Goal: Task Accomplishment & Management: Use online tool/utility

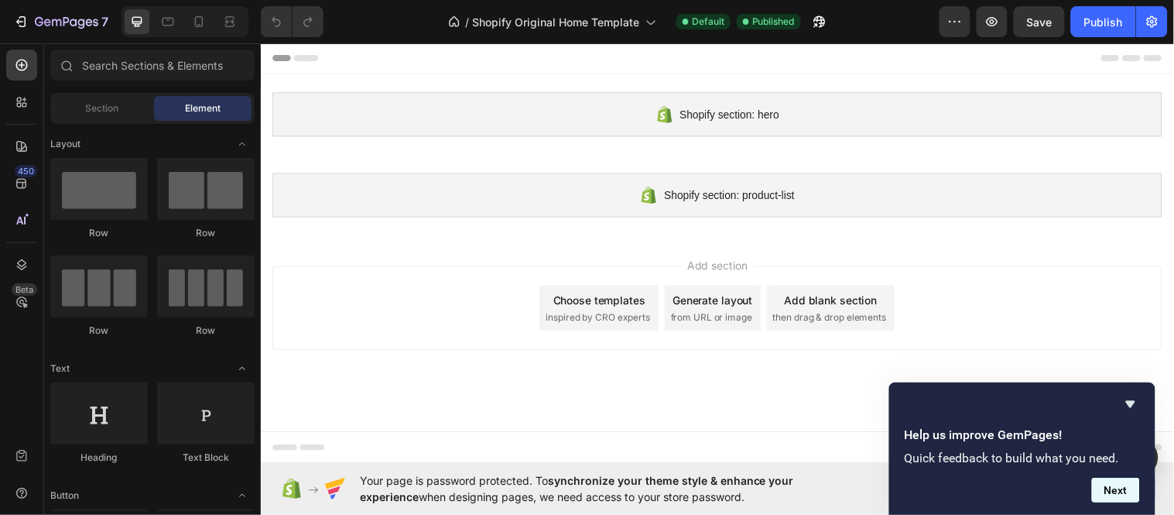
click at [1115, 488] on button "Next" at bounding box center [1116, 490] width 48 height 25
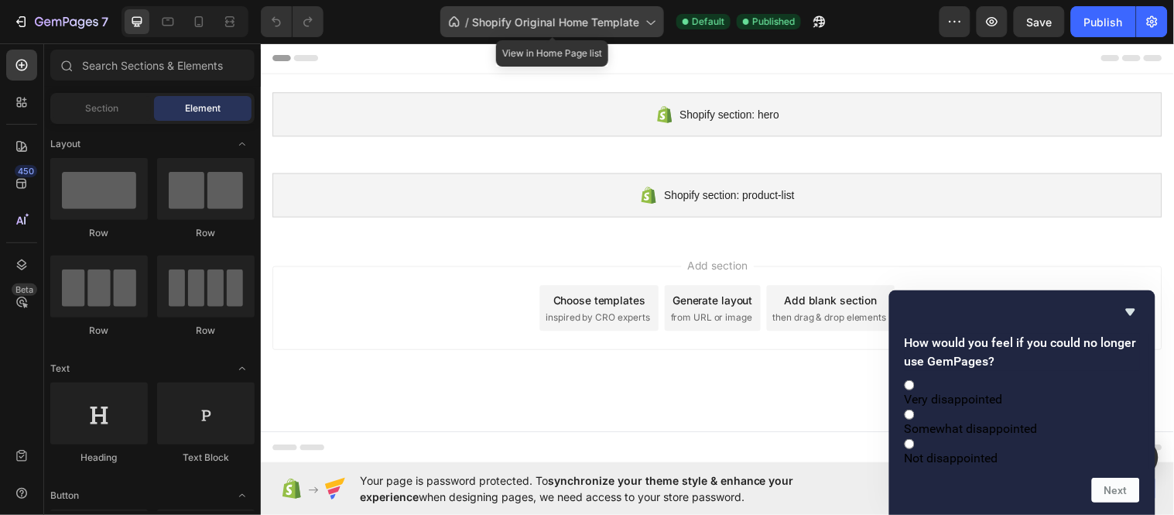
click at [577, 26] on span "Shopify Original Home Template" at bounding box center [555, 22] width 167 height 16
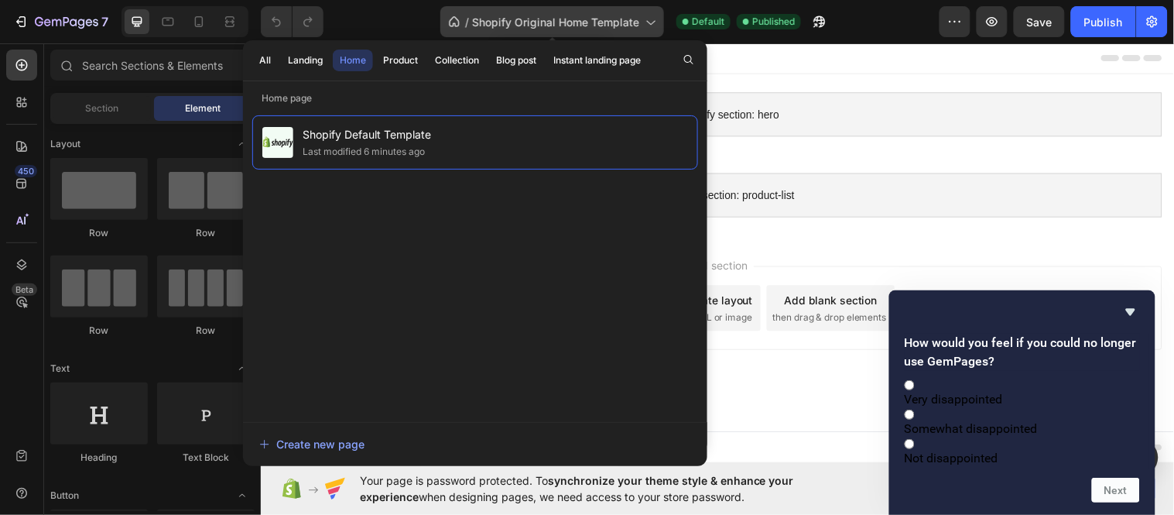
click at [577, 26] on span "Shopify Original Home Template" at bounding box center [555, 22] width 167 height 16
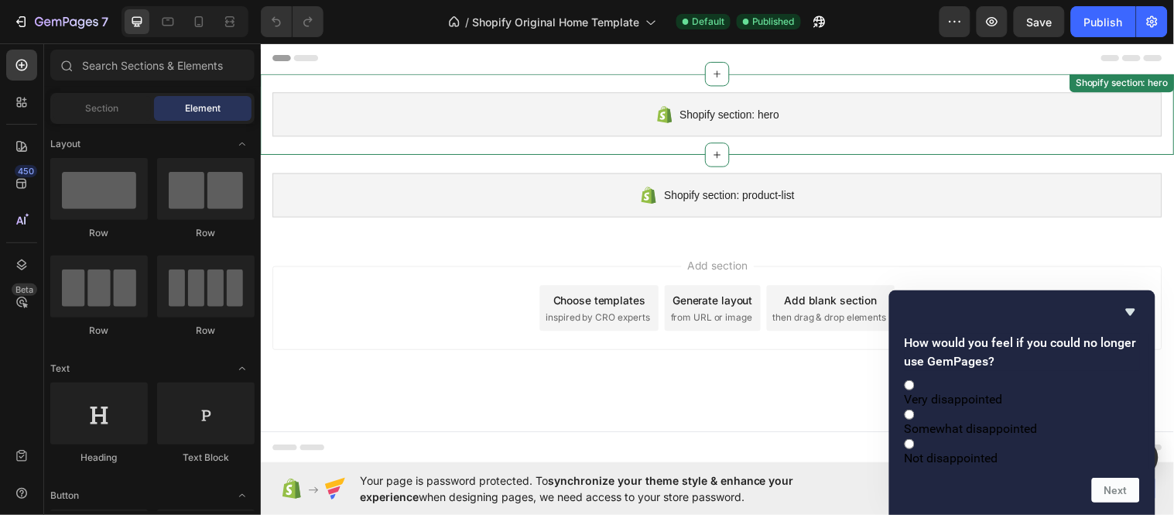
click at [770, 120] on span "Shopify section: hero" at bounding box center [737, 115] width 101 height 19
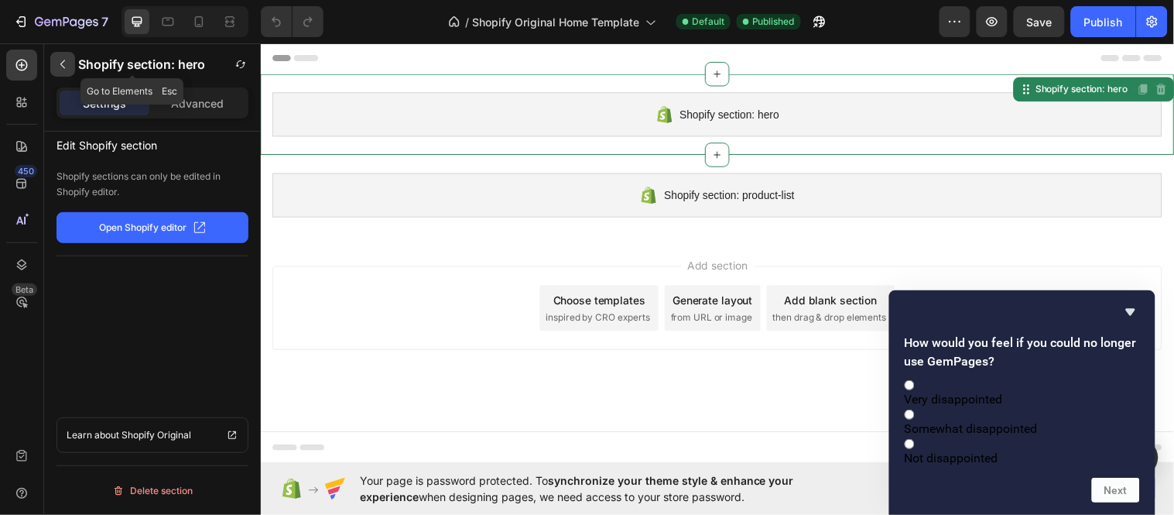
click at [63, 65] on icon "button" at bounding box center [63, 64] width 12 height 12
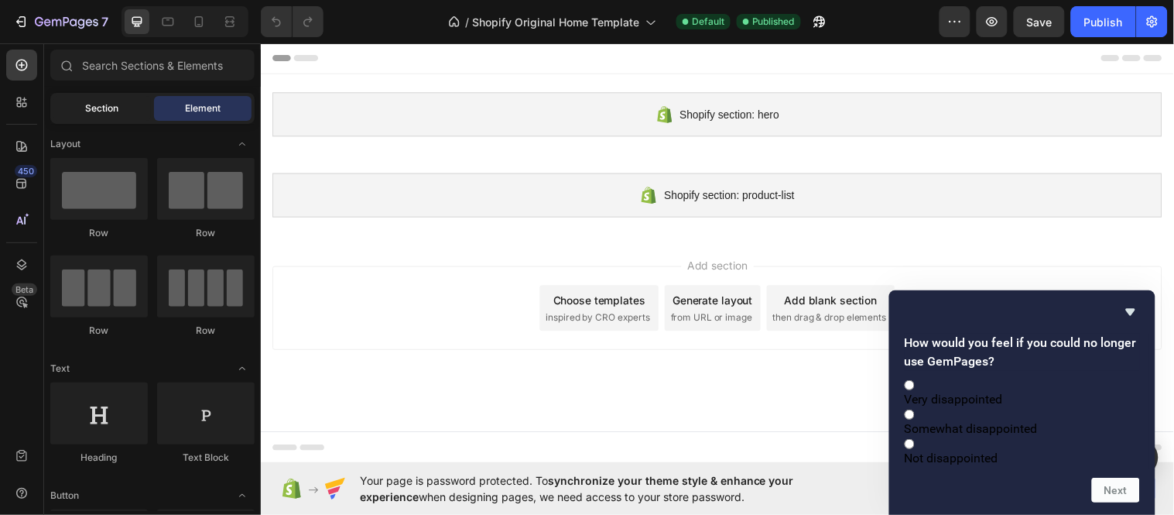
click at [111, 110] on span "Section" at bounding box center [102, 108] width 33 height 14
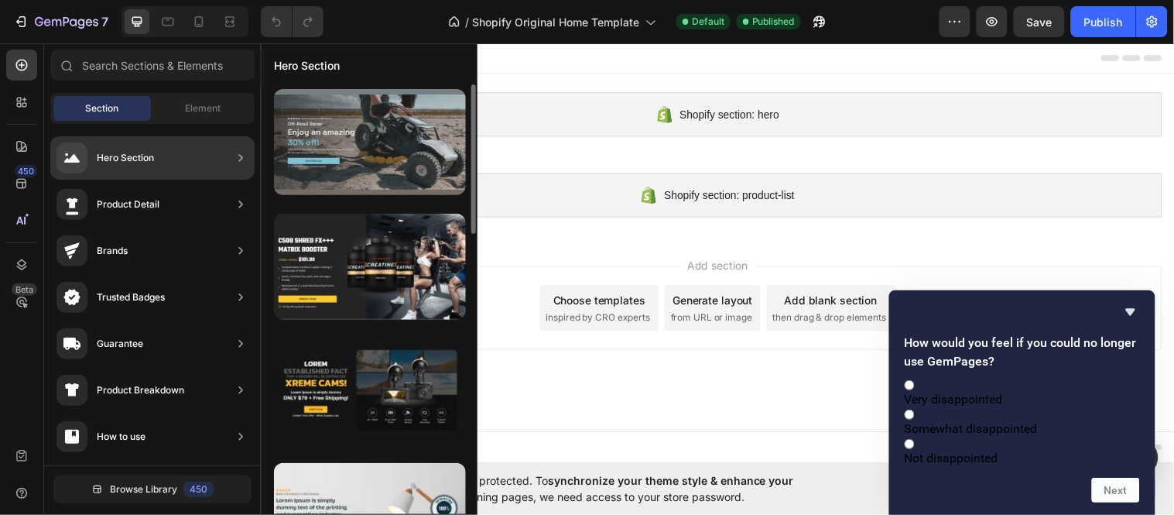
click at [365, 172] on div at bounding box center [370, 142] width 192 height 106
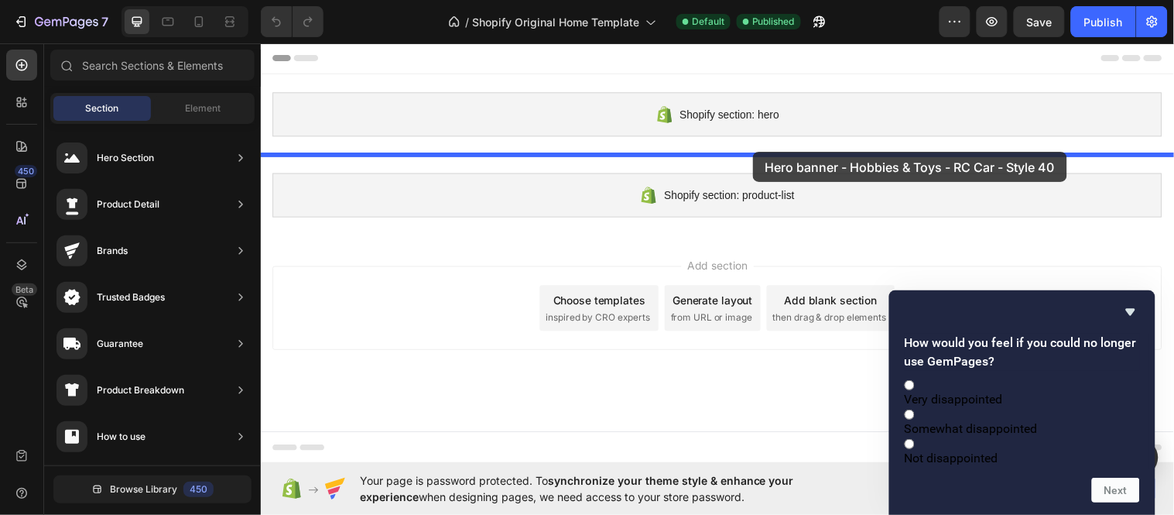
drag, startPoint x: 588, startPoint y: 186, endPoint x: 760, endPoint y: 153, distance: 174.9
click at [760, 153] on div "Shopify section: hero Shopify section: hero" at bounding box center [724, 115] width 929 height 82
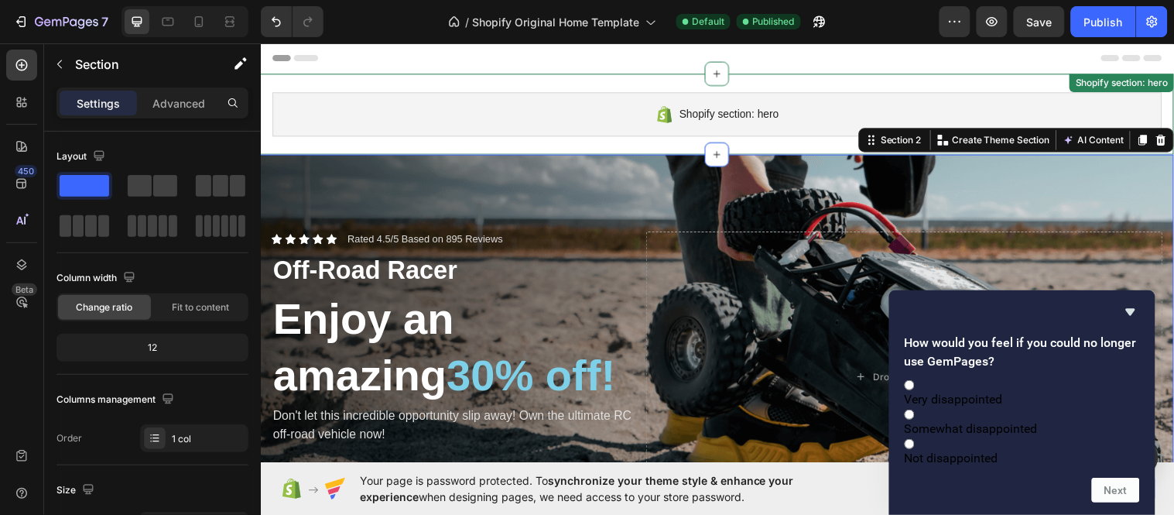
click at [572, 128] on div "Shopify section: hero" at bounding box center [724, 115] width 904 height 45
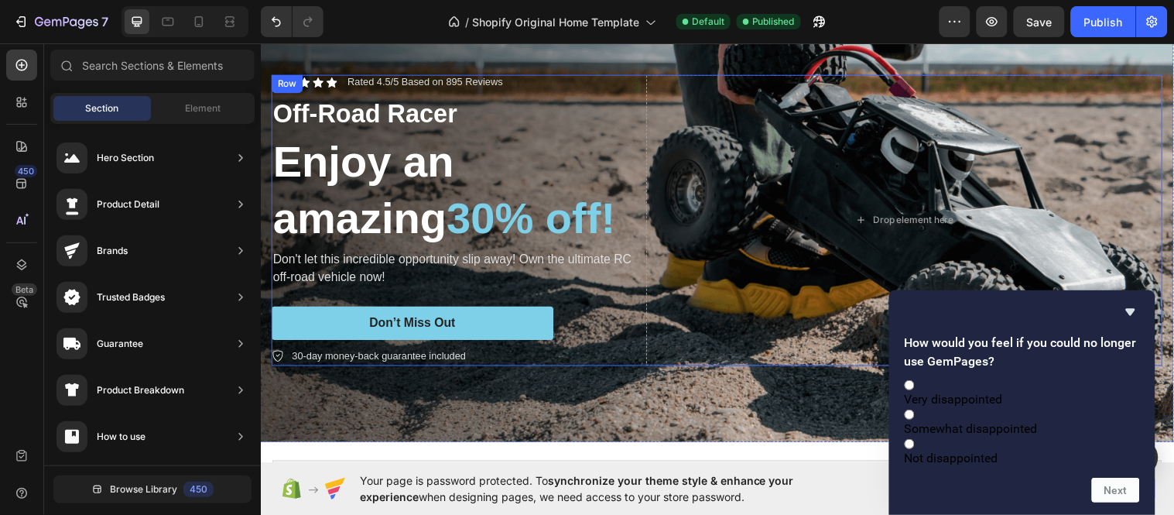
scroll to position [172, 0]
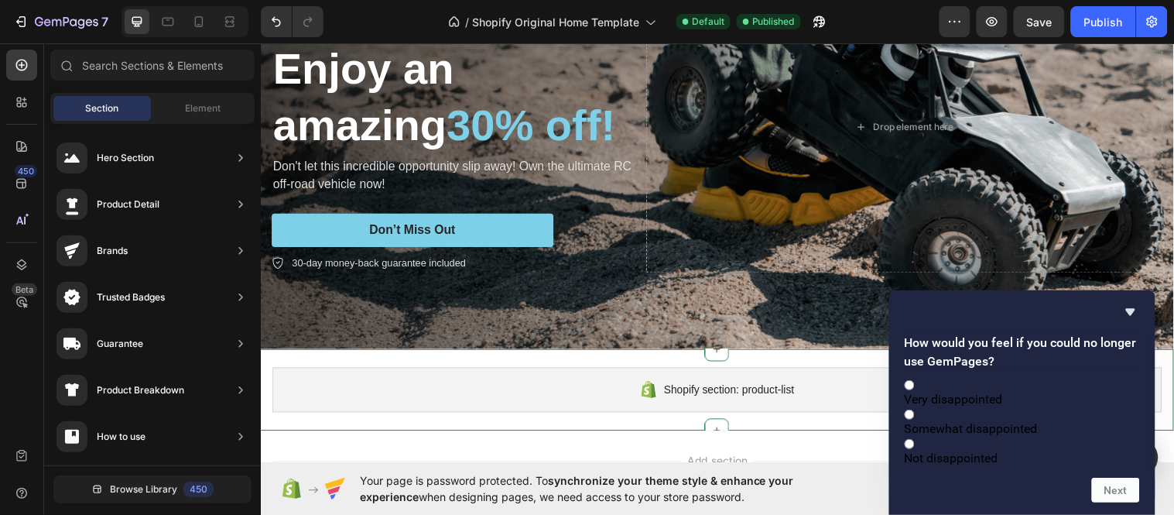
click at [569, 384] on div "Shopify section: product-list" at bounding box center [724, 394] width 904 height 45
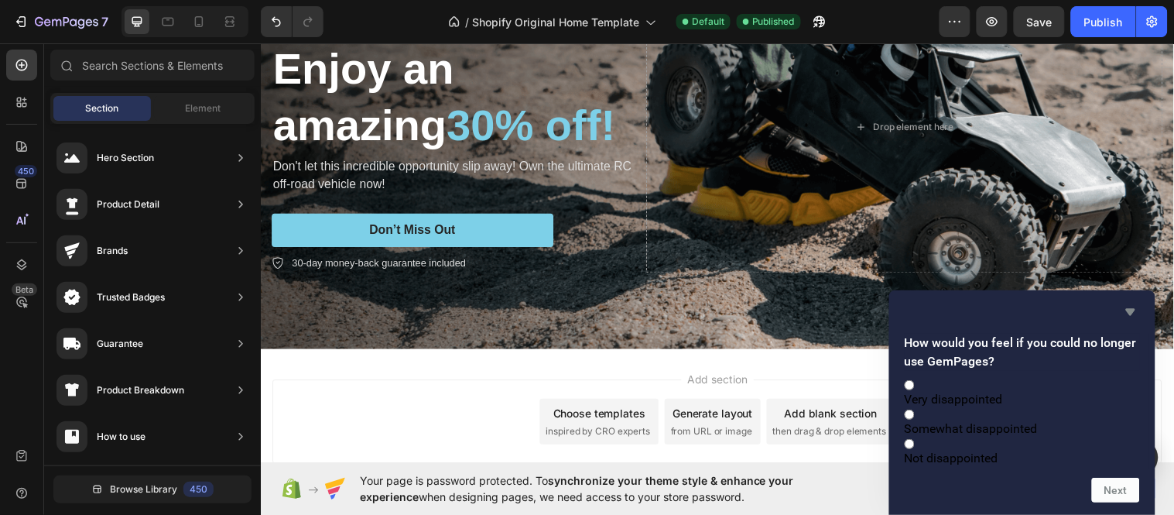
click at [1128, 303] on icon "Hide survey" at bounding box center [1131, 312] width 19 height 19
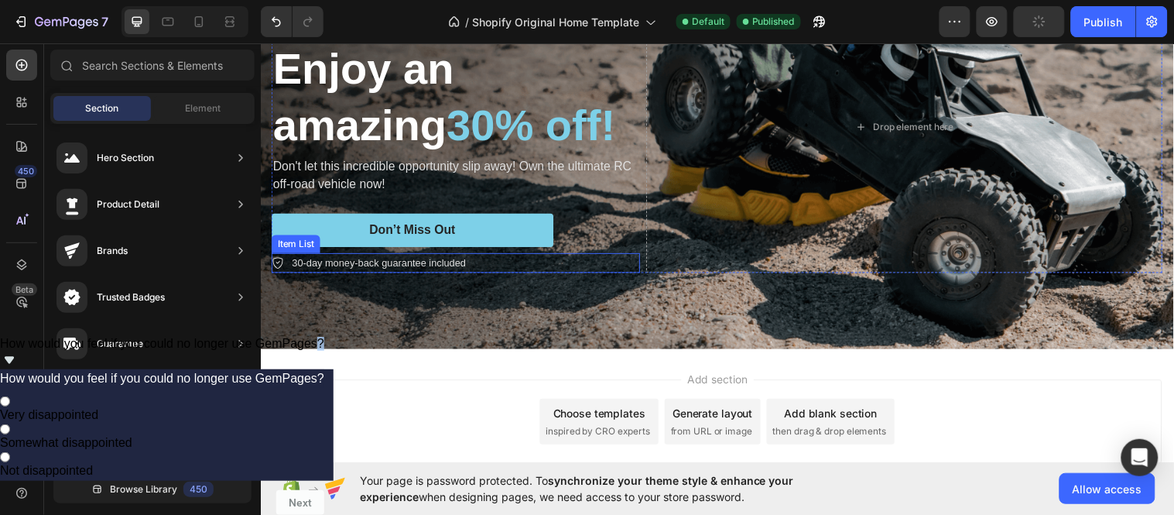
scroll to position [0, 0]
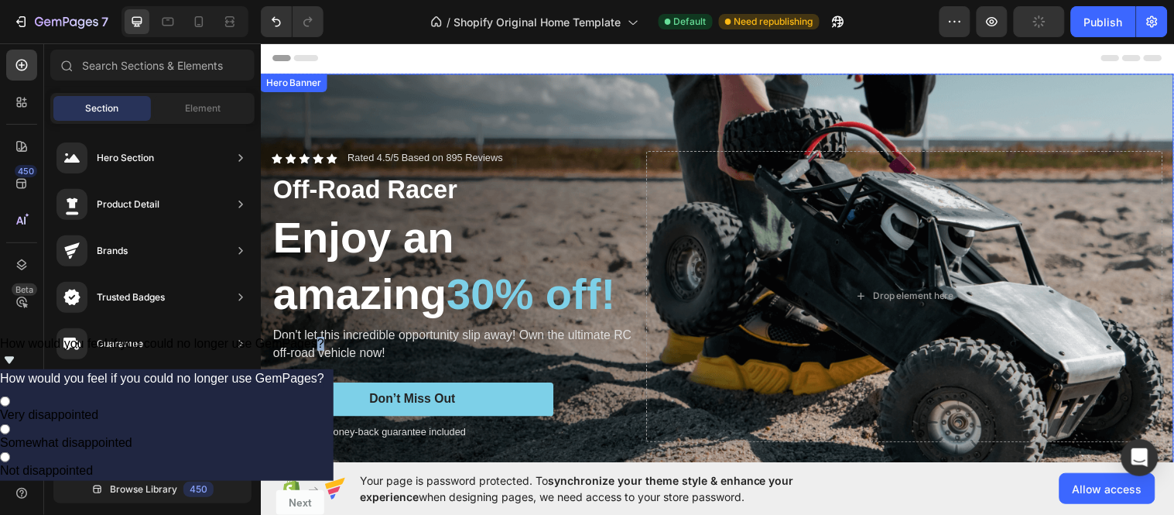
click at [416, 105] on div "Background Image" at bounding box center [724, 299] width 929 height 451
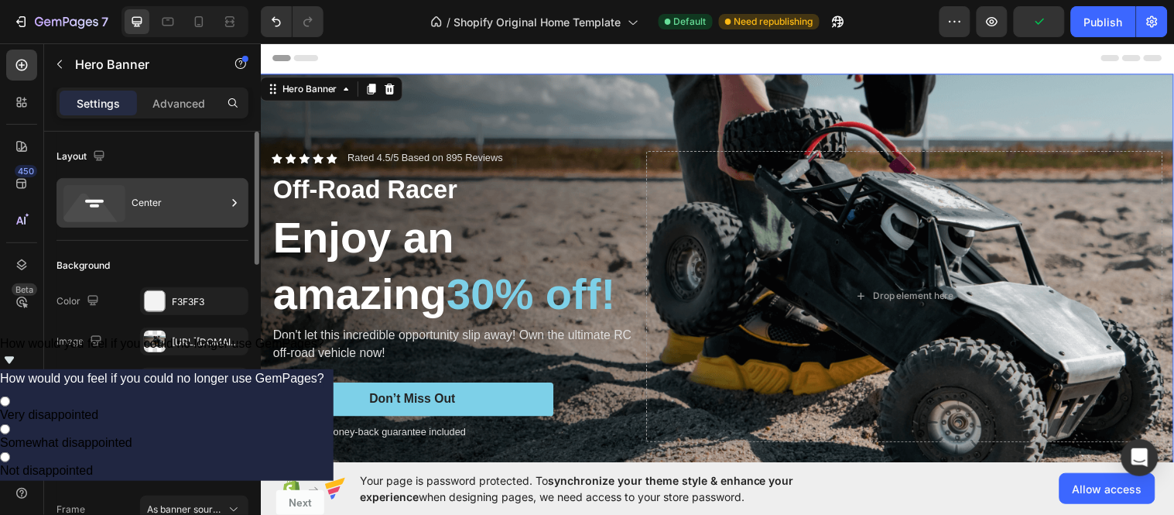
click at [168, 207] on div "Center" at bounding box center [179, 203] width 94 height 36
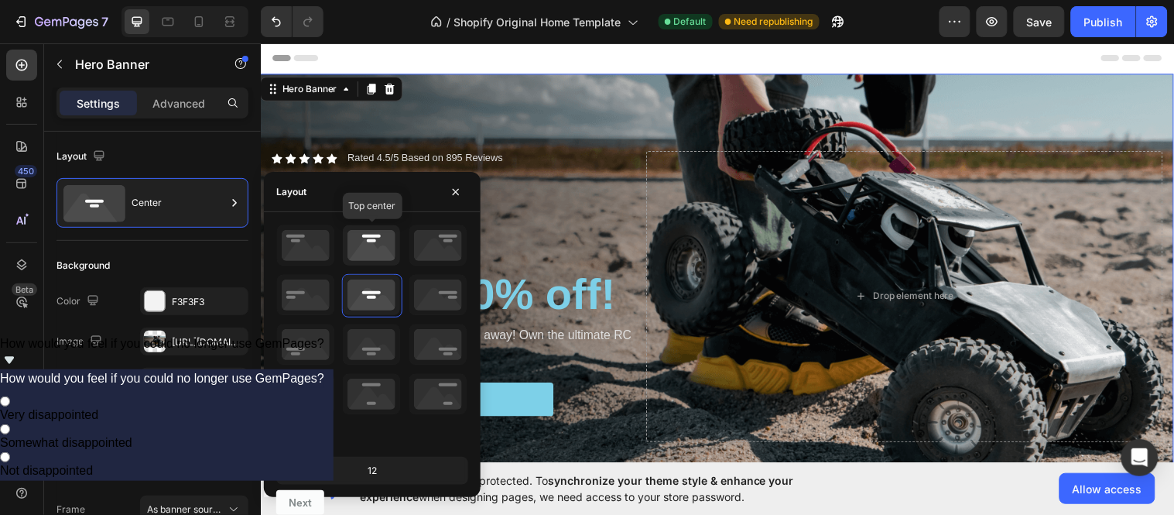
click at [384, 248] on icon at bounding box center [371, 245] width 57 height 40
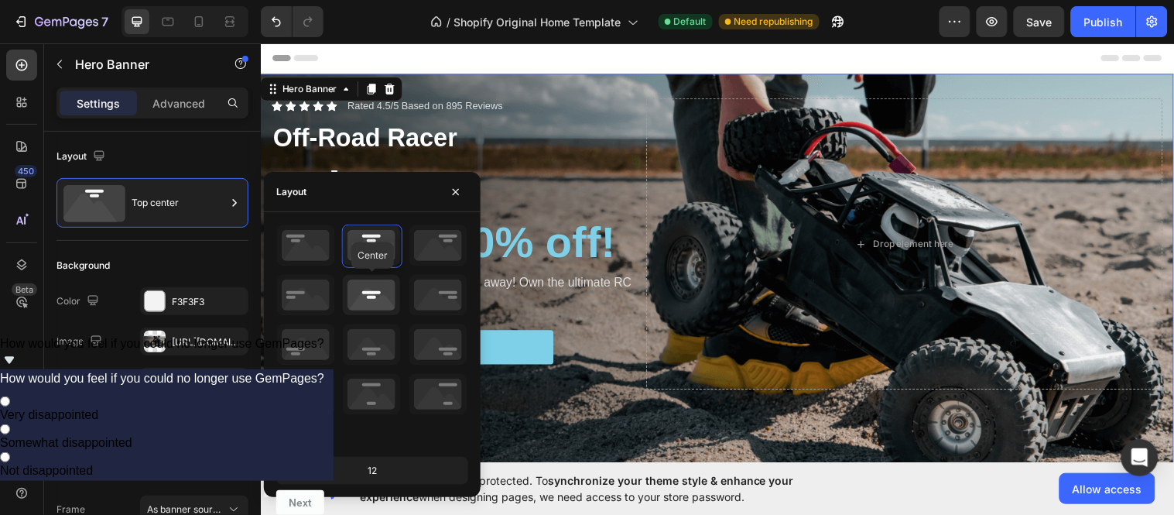
click at [385, 284] on icon at bounding box center [371, 295] width 57 height 40
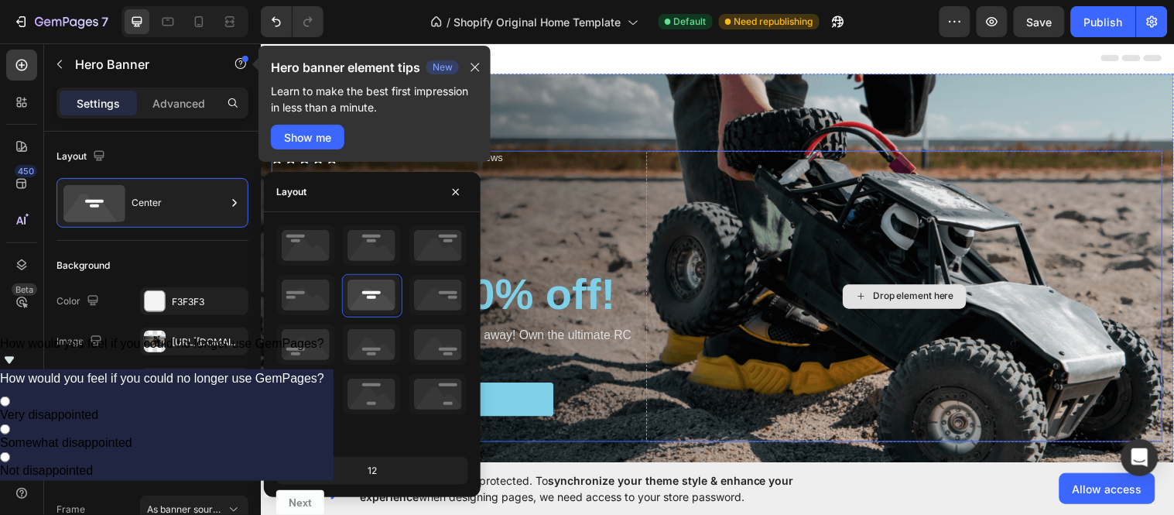
click at [777, 238] on div "Drop element here" at bounding box center [915, 300] width 525 height 296
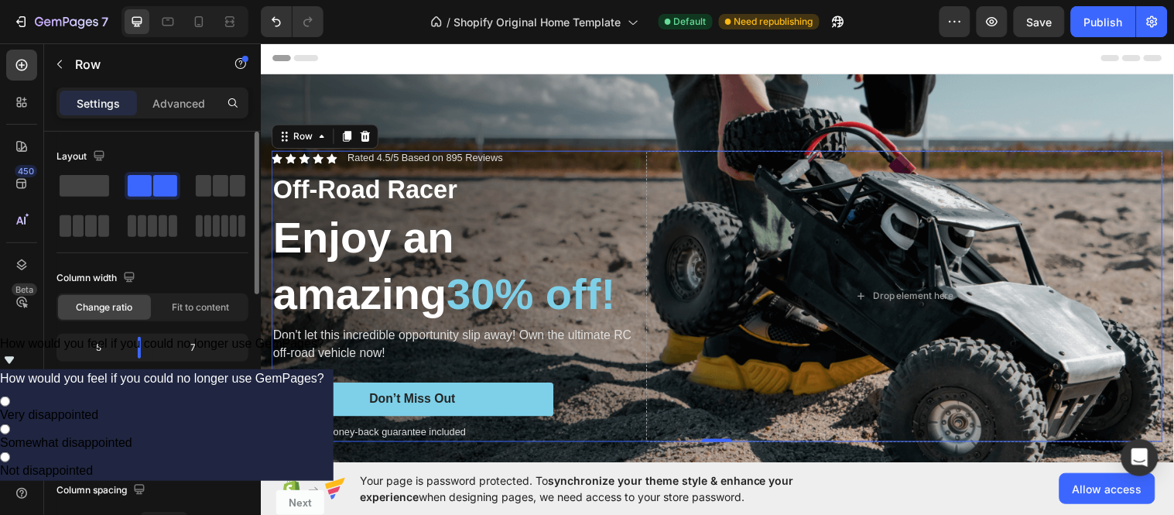
click at [156, 148] on div "Layout" at bounding box center [153, 156] width 192 height 25
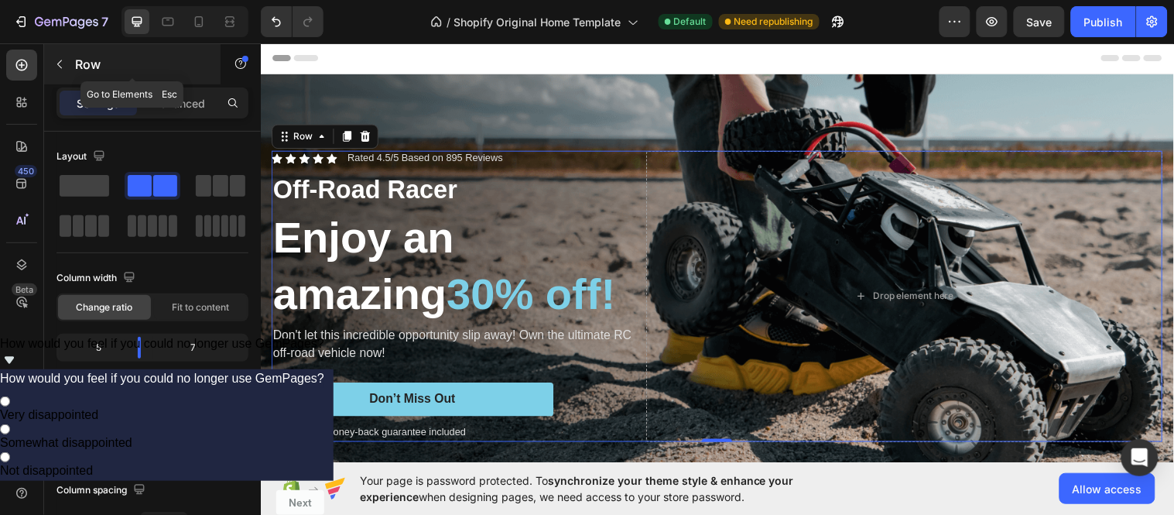
click at [72, 74] on div "Row" at bounding box center [132, 64] width 176 height 40
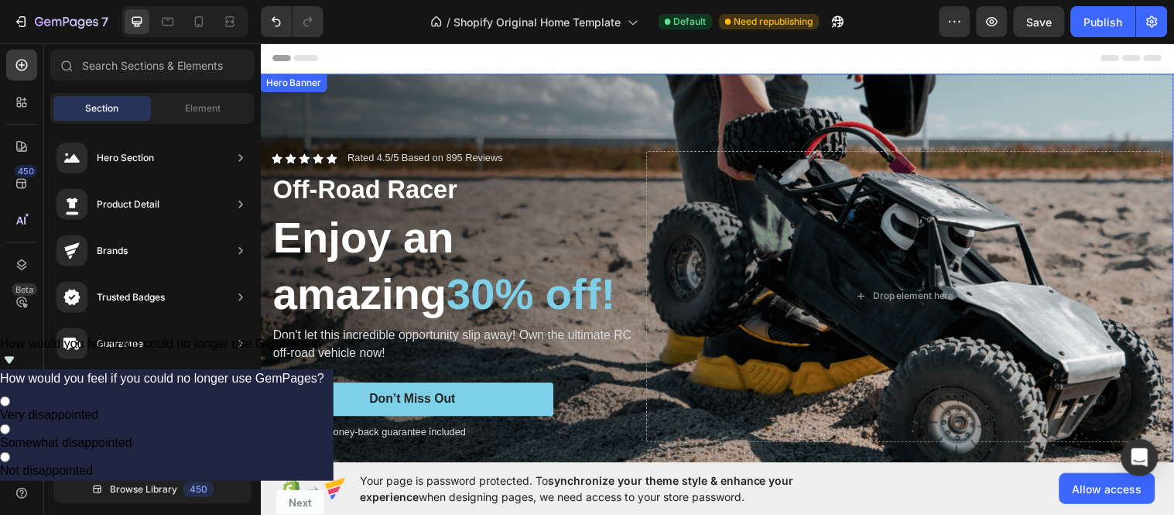
click at [528, 166] on div "Icon Icon Icon Icon Icon Icon List Rated 4.5/5 Based on 895 Reviews Text Block …" at bounding box center [459, 300] width 375 height 296
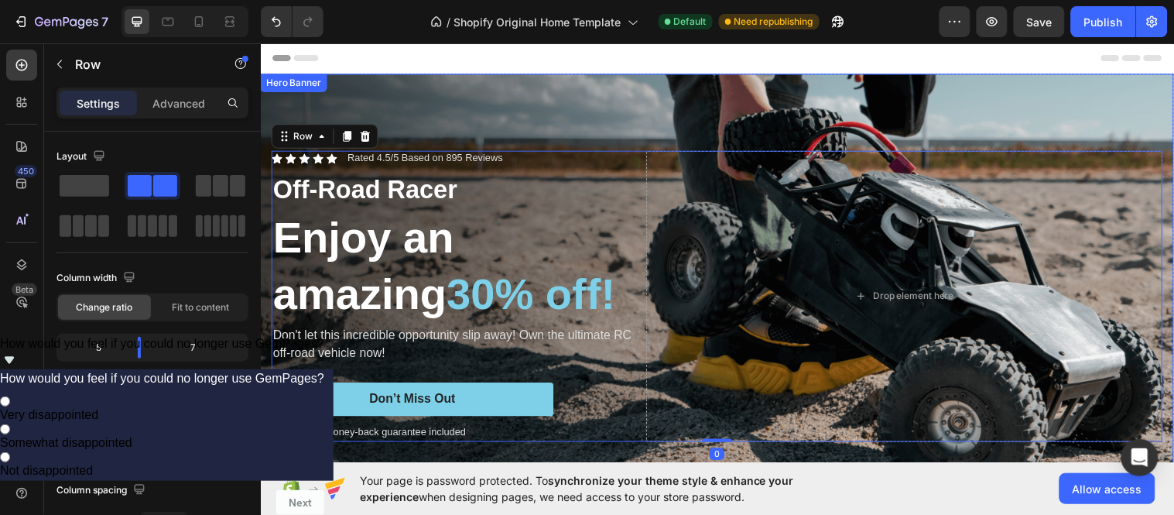
click at [492, 106] on div "Background Image" at bounding box center [724, 299] width 929 height 451
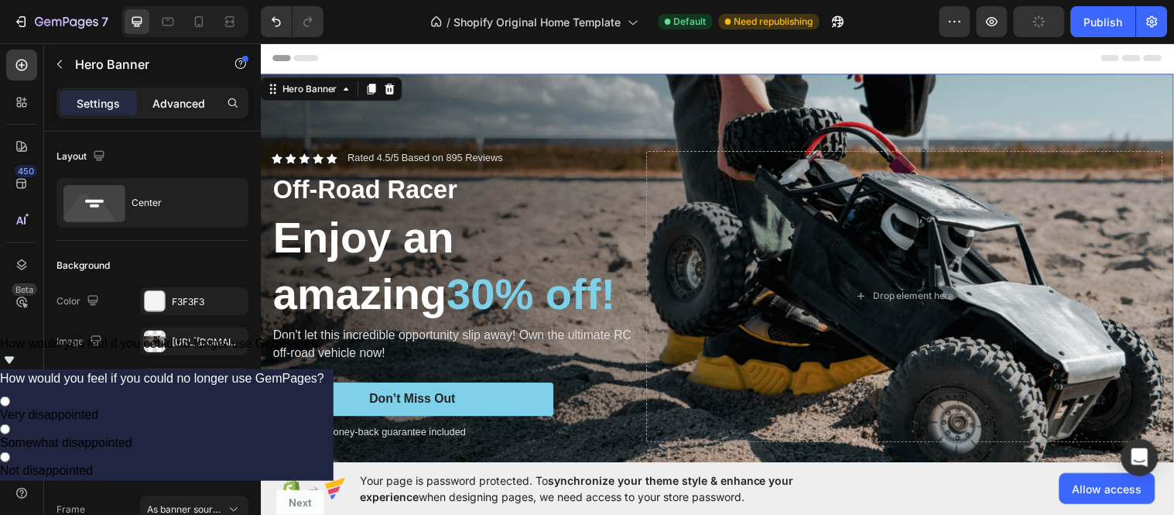
click at [157, 102] on p "Advanced" at bounding box center [178, 103] width 53 height 16
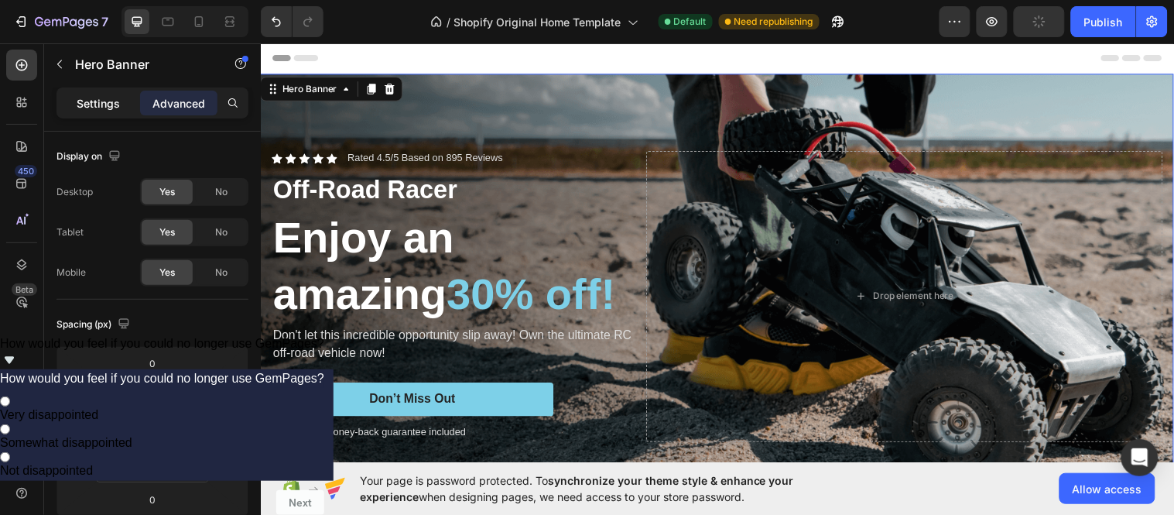
click at [90, 96] on p "Settings" at bounding box center [98, 103] width 43 height 16
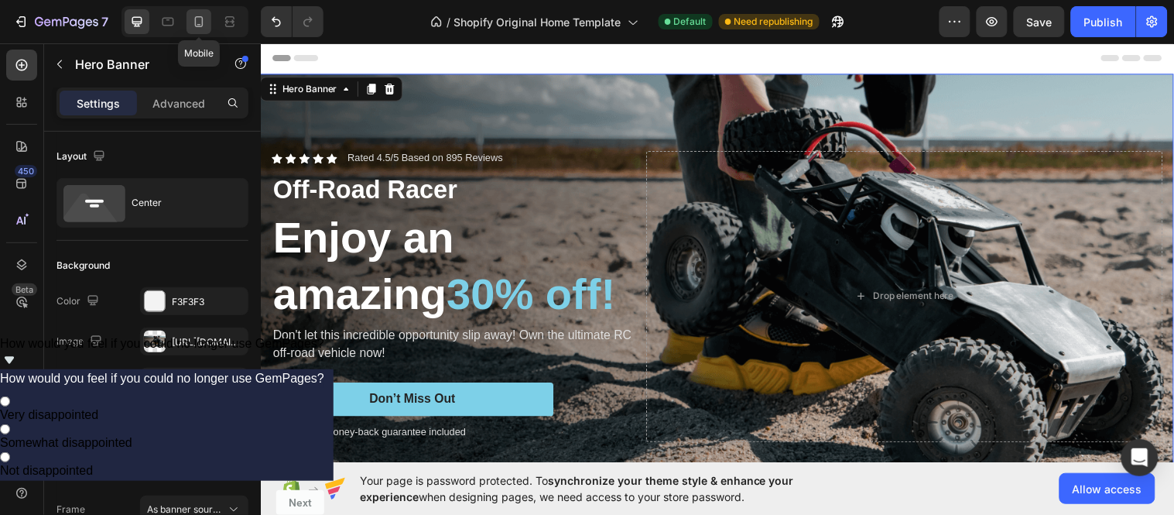
click at [190, 12] on div at bounding box center [199, 21] width 25 height 25
type input "100%"
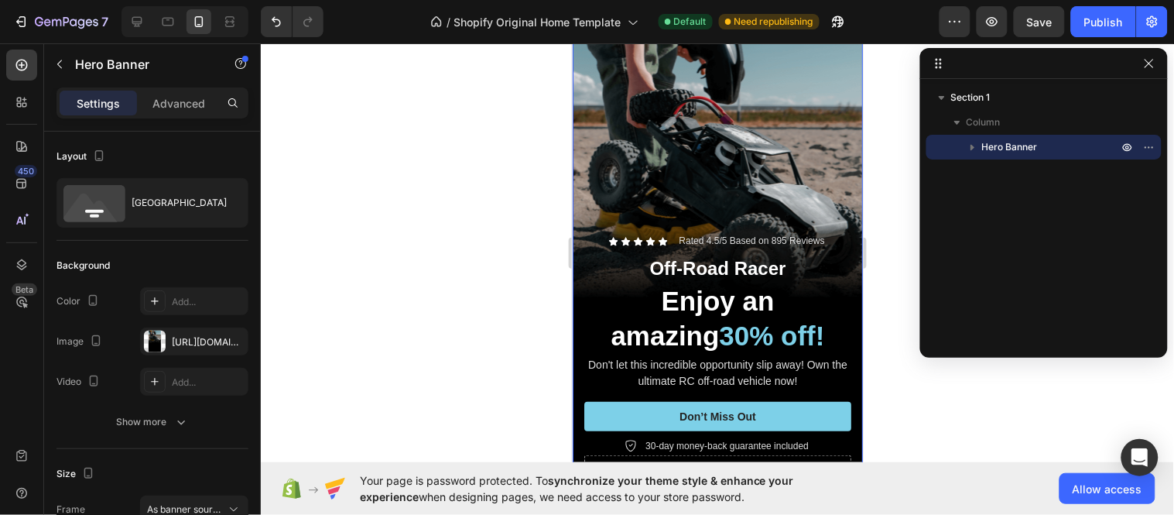
scroll to position [86, 0]
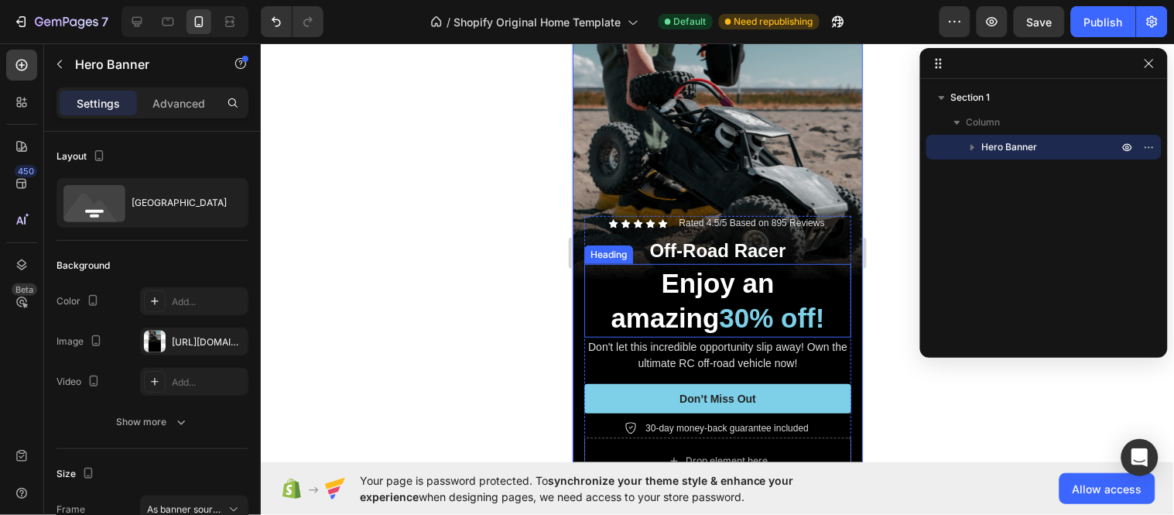
click at [718, 302] on span "30% off!" at bounding box center [770, 317] width 105 height 30
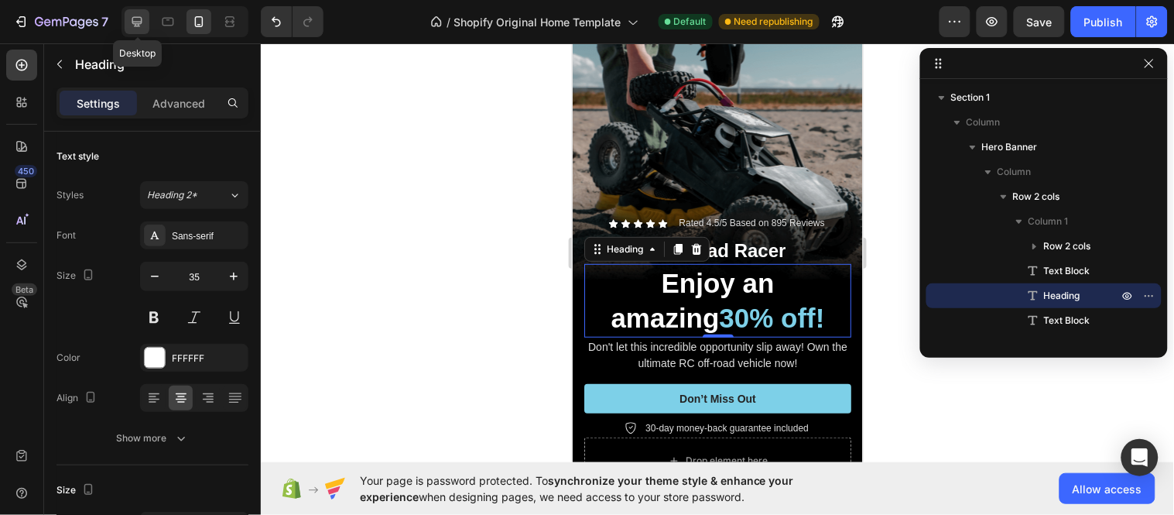
click at [138, 19] on icon at bounding box center [136, 21] width 15 height 15
type input "57"
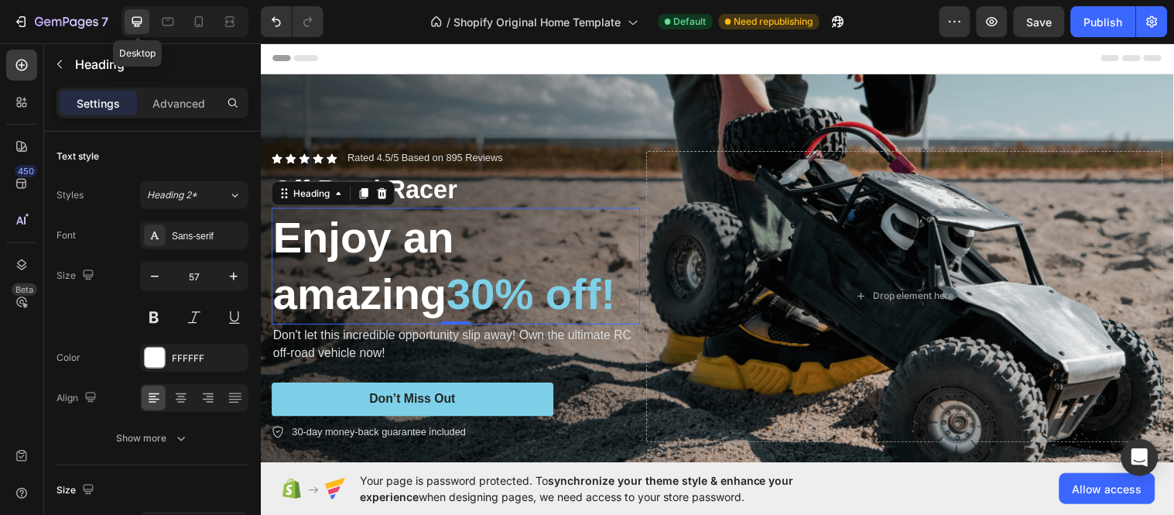
scroll to position [111, 0]
